Goal: Check status

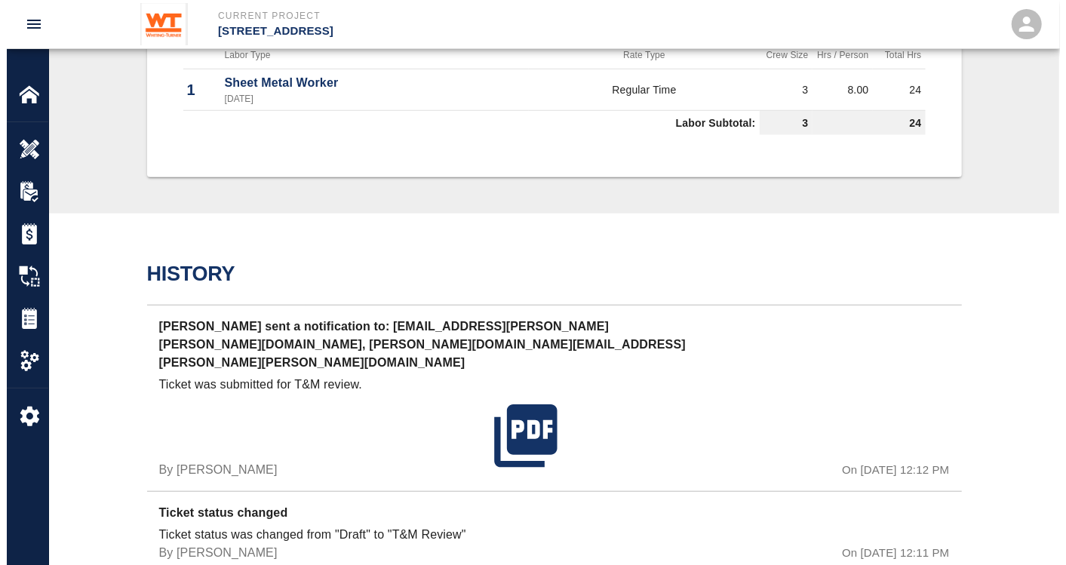
scroll to position [747, 0]
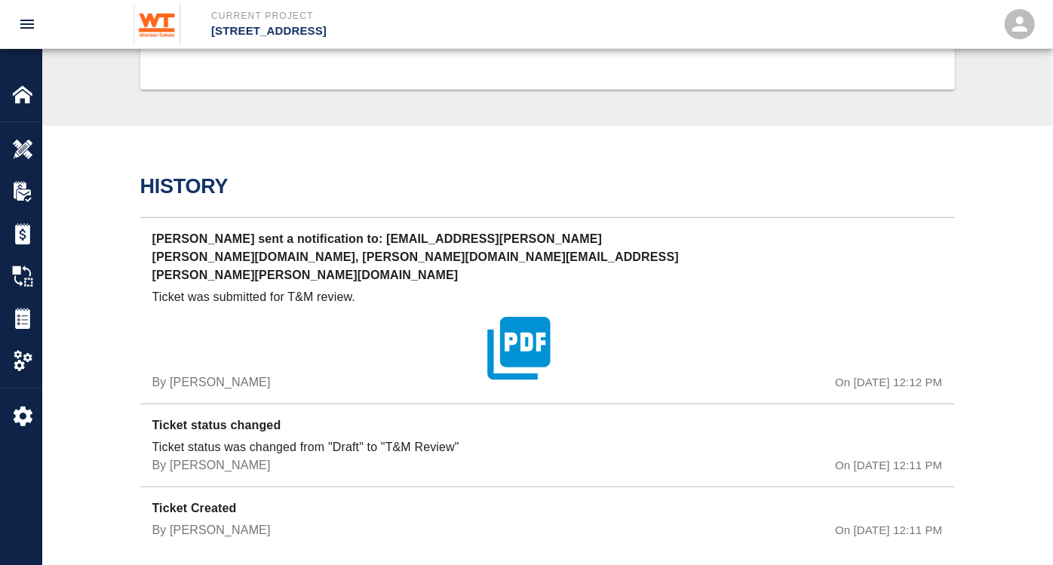
click at [521, 318] on icon "button" at bounding box center [518, 348] width 75 height 75
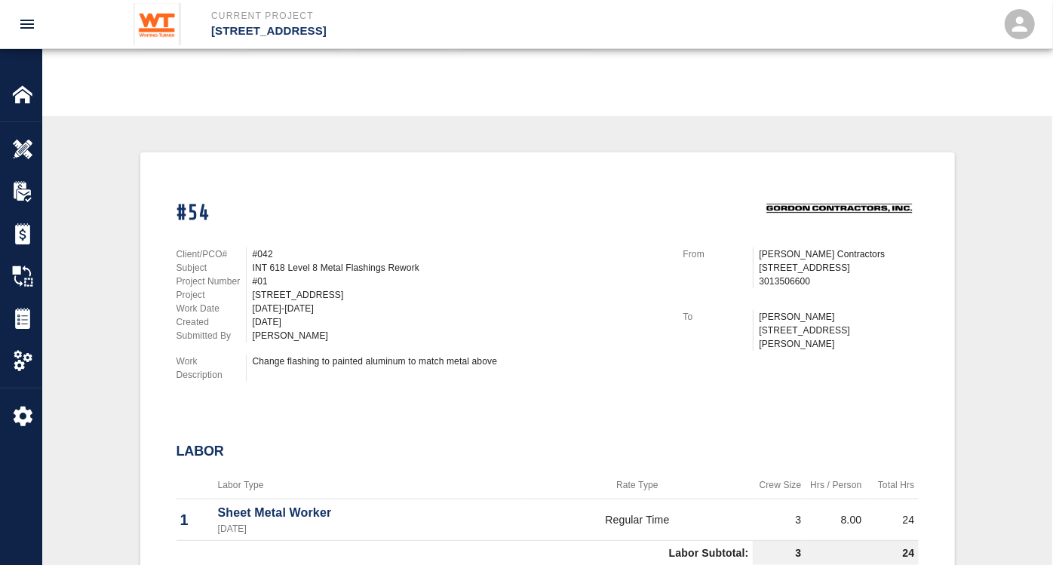
scroll to position [251, 0]
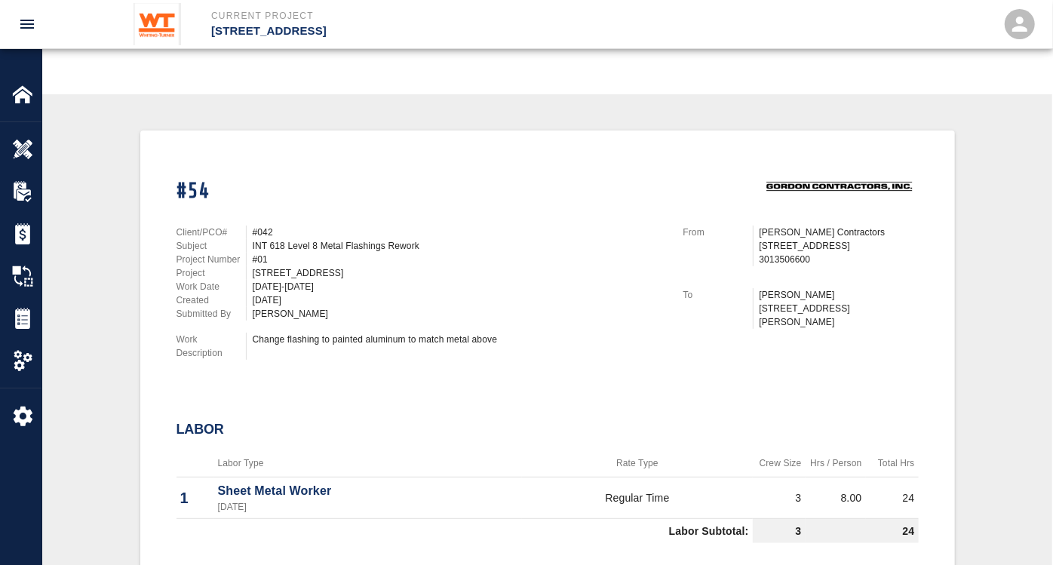
drag, startPoint x: 331, startPoint y: 296, endPoint x: 244, endPoint y: 281, distance: 88.8
click at [244, 281] on div "Client/PCO# #042 Subject INT 618 Level 8 Metal Flashings Rework Project Number …" at bounding box center [421, 273] width 489 height 95
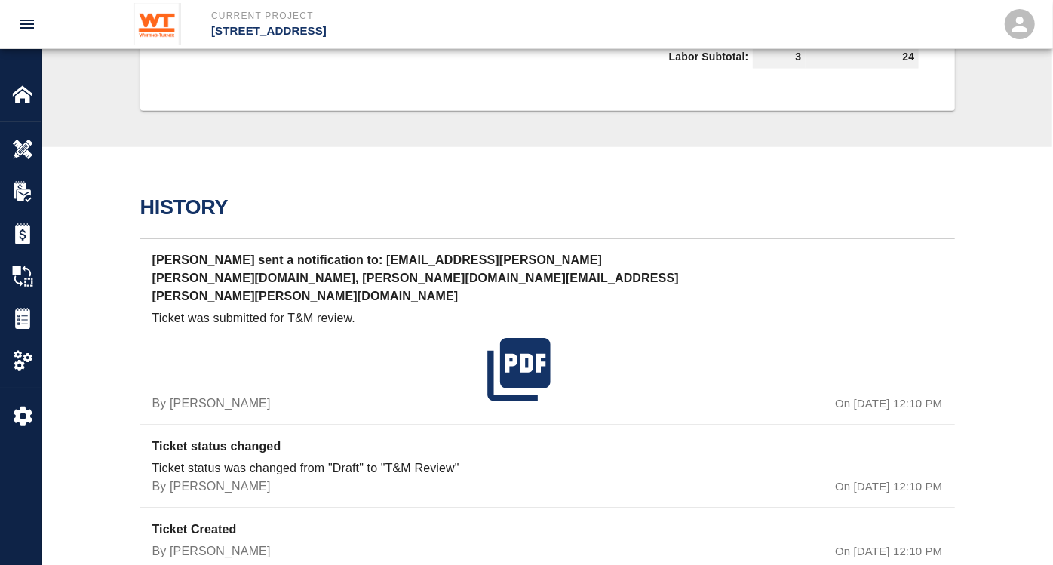
scroll to position [747, 0]
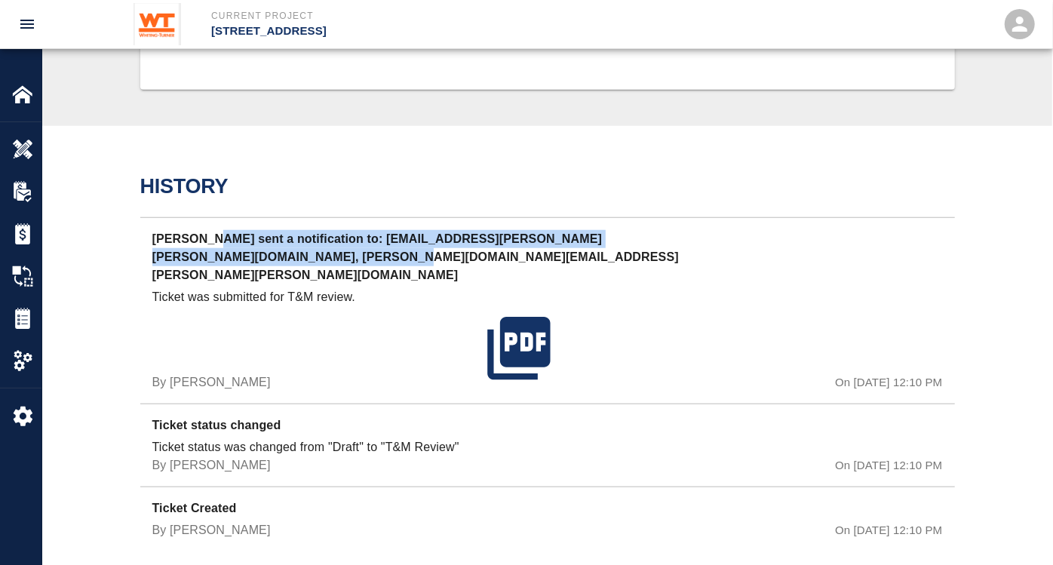
drag, startPoint x: 209, startPoint y: 238, endPoint x: 361, endPoint y: 261, distance: 154.1
click at [361, 261] on p "[PERSON_NAME] sent a notification to: [EMAIL_ADDRESS][PERSON_NAME][PERSON_NAME]…" at bounding box center [415, 259] width 527 height 58
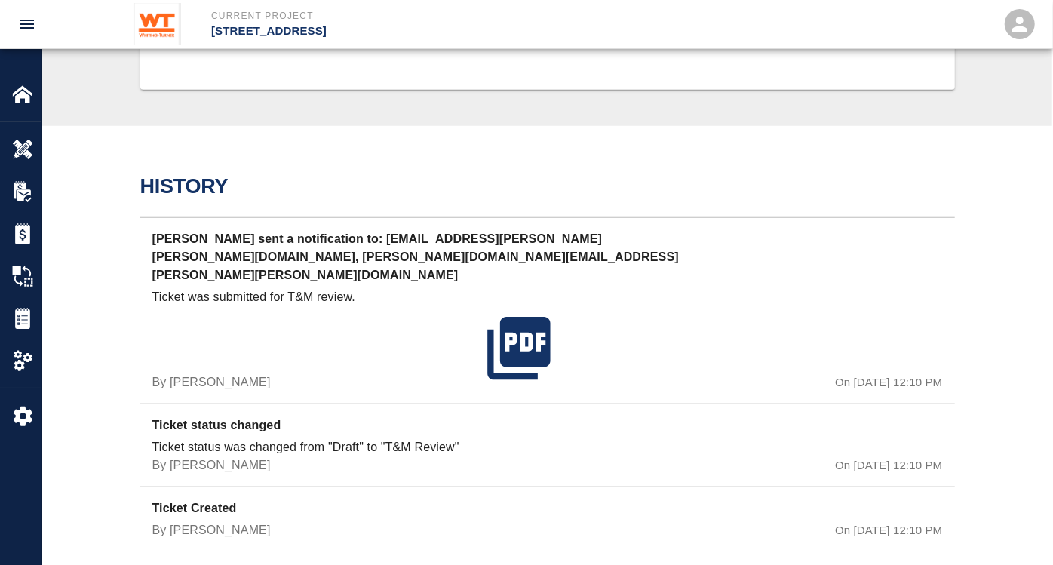
click at [121, 239] on div "History [PERSON_NAME] sent a notification to: [EMAIL_ADDRESS][PERSON_NAME][PERS…" at bounding box center [547, 356] width 1010 height 461
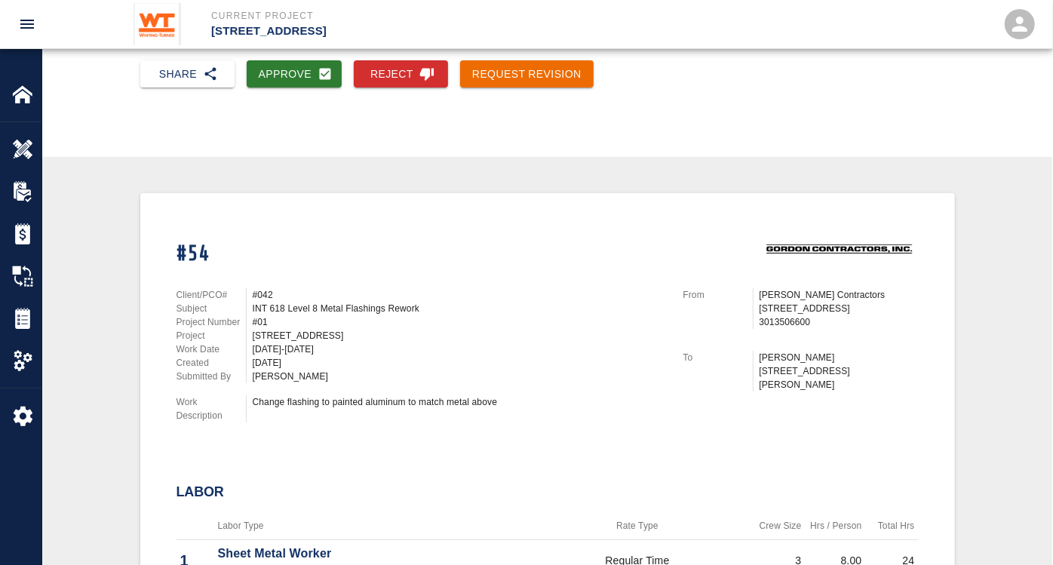
scroll to position [76, 0]
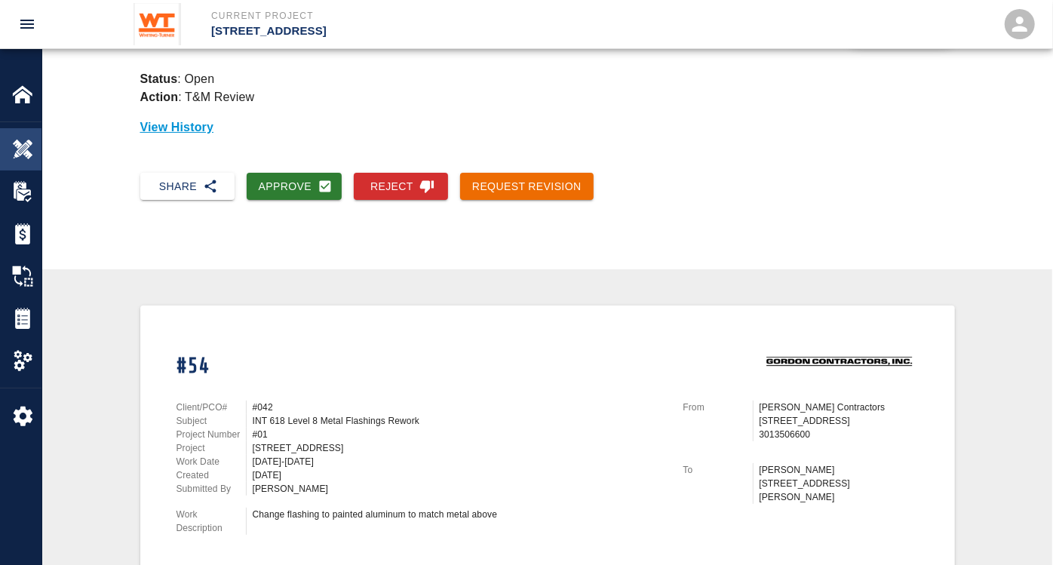
click at [23, 155] on img at bounding box center [22, 149] width 21 height 21
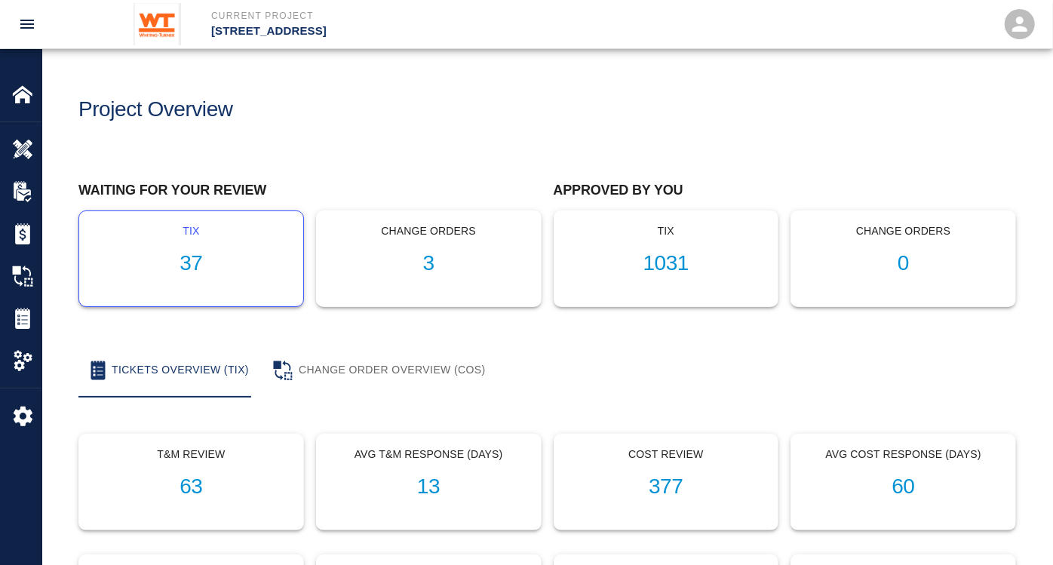
click at [207, 258] on h1 "37" at bounding box center [191, 263] width 200 height 25
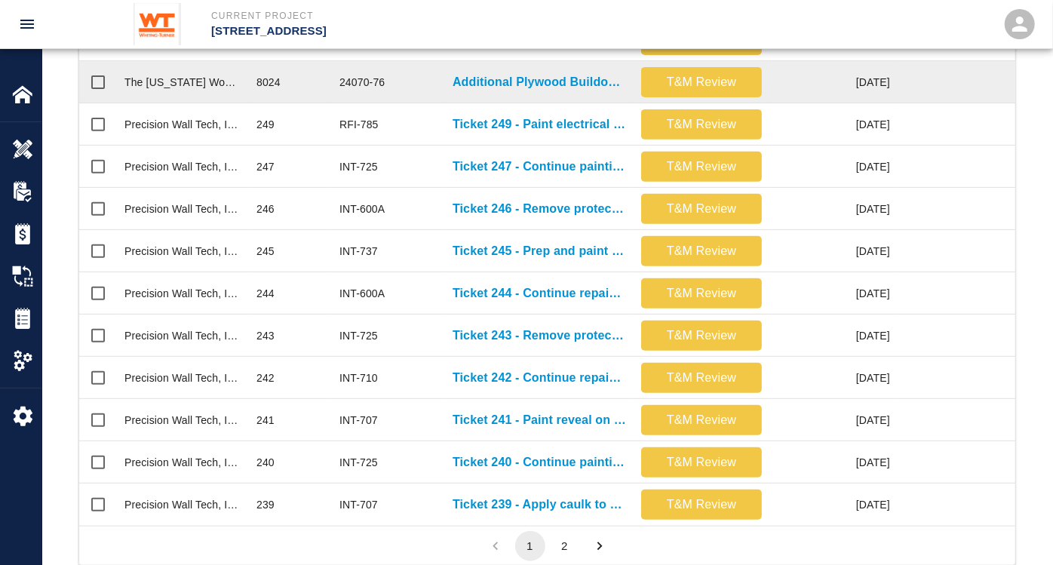
scroll to position [780, 0]
